Goal: Find specific page/section: Find specific page/section

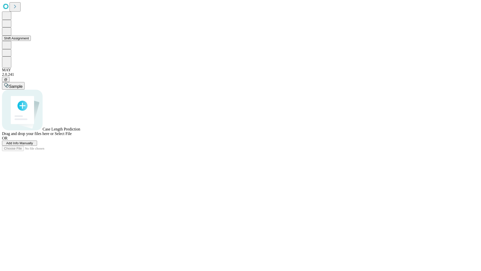
click at [31, 41] on button "Shift Assignment" at bounding box center [16, 38] width 29 height 5
